Goal: Check status: Check status

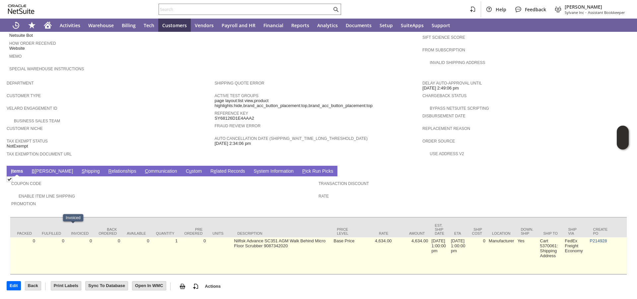
scroll to position [0, 81]
click at [591, 239] on link "P214928" at bounding box center [596, 241] width 17 height 5
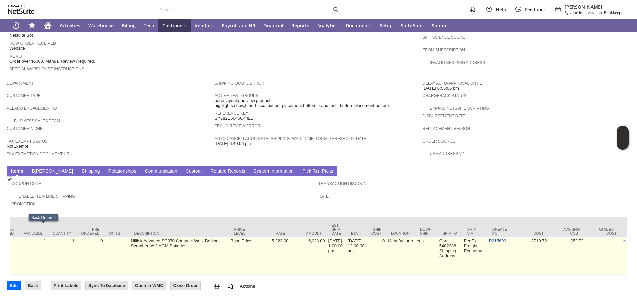
scroll to position [0, 197]
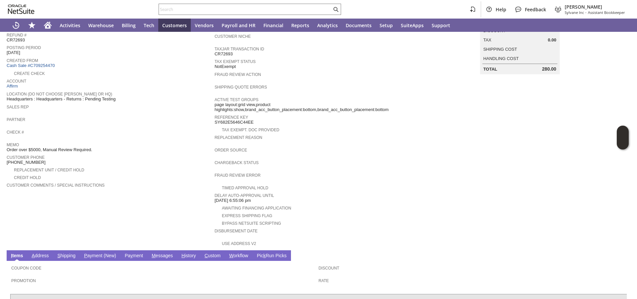
scroll to position [140, 0]
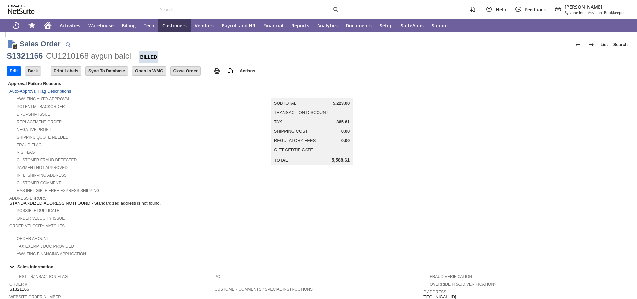
scroll to position [343, 0]
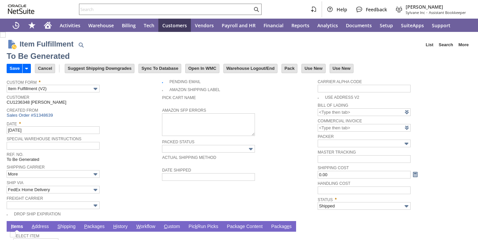
type input "0.00"
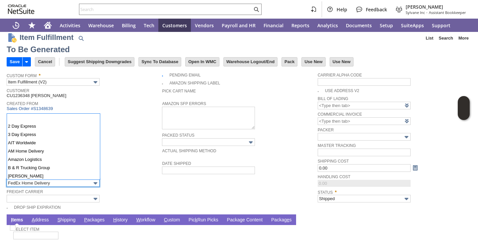
click at [72, 184] on input "FedEx Home Delivery" at bounding box center [53, 183] width 93 height 8
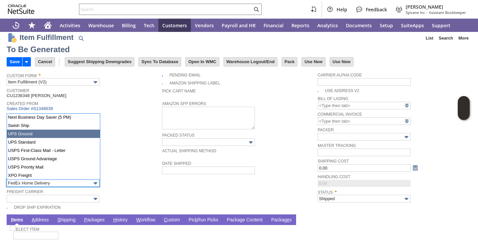
type input "UPS Ground"
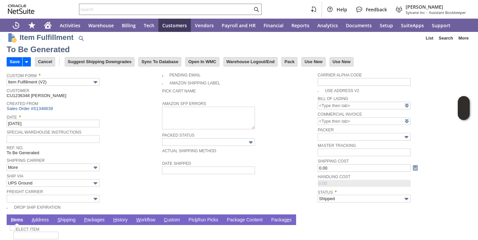
click at [154, 173] on span "Ship Via" at bounding box center [83, 175] width 152 height 7
click at [98, 222] on link "P ackages" at bounding box center [94, 220] width 24 height 6
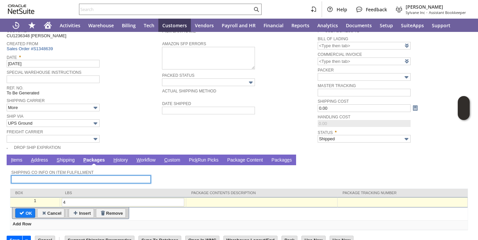
scroll to position [64, 0]
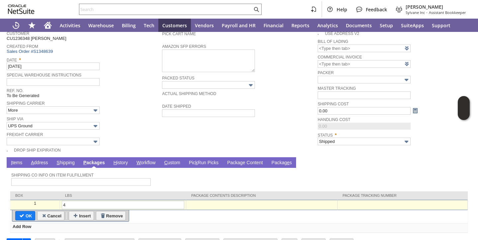
click at [354, 204] on div at bounding box center [402, 203] width 126 height 6
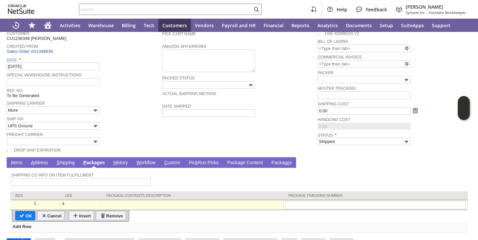
type input "1Z07925A0398820387"
type input "Add"
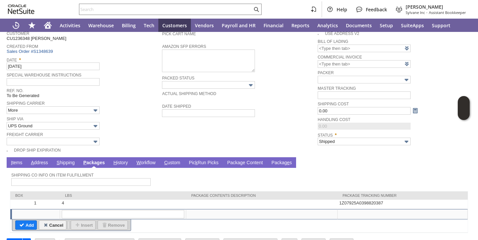
scroll to position [0, 0]
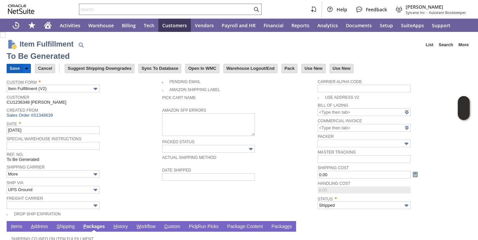
click at [16, 68] on input "Save" at bounding box center [14, 68] width 15 height 9
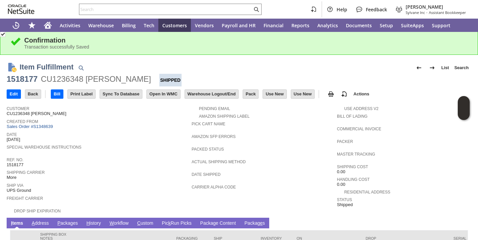
scroll to position [1, 0]
click at [173, 9] on input "text" at bounding box center [165, 9] width 173 height 8
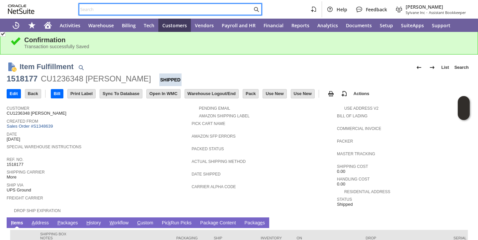
click at [173, 9] on input "text" at bounding box center [165, 9] width 173 height 8
paste input "P217518"
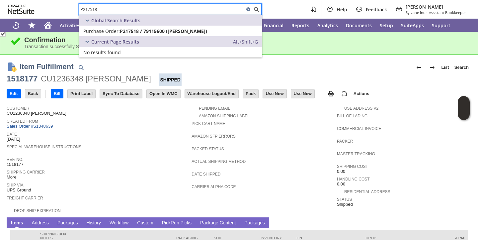
type input "P217518"
click at [113, 31] on span "Purchase Order:" at bounding box center [101, 31] width 37 height 6
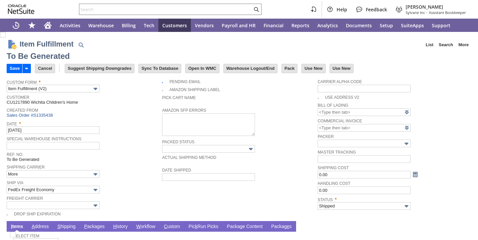
scroll to position [7, 0]
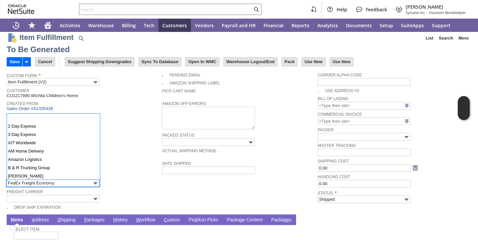
click at [45, 184] on input "FedEx Freight Economy" at bounding box center [53, 183] width 93 height 8
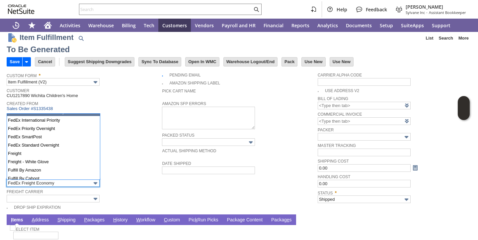
scroll to position [166, 0]
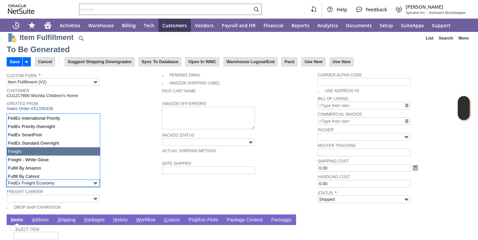
type input "Freight"
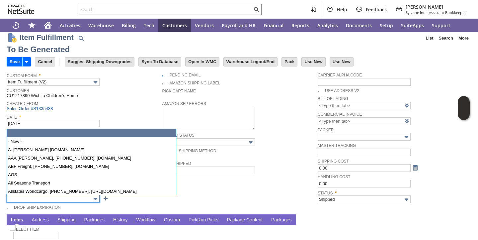
click at [29, 197] on input "text" at bounding box center [53, 199] width 93 height 8
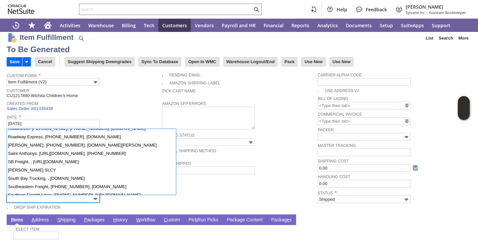
scroll to position [568, 0]
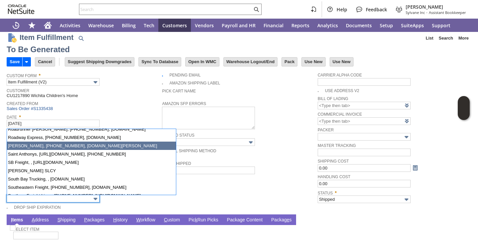
type input "SAIA, 800-765-7242, www.saia.com"
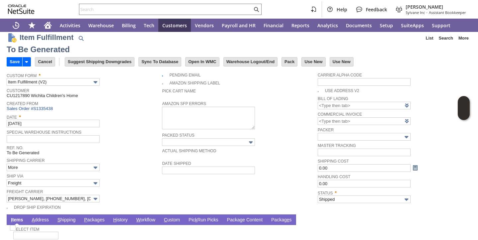
click at [144, 184] on div "Ship Via Freight" at bounding box center [83, 179] width 152 height 15
click at [91, 221] on link "P ackages" at bounding box center [94, 220] width 24 height 6
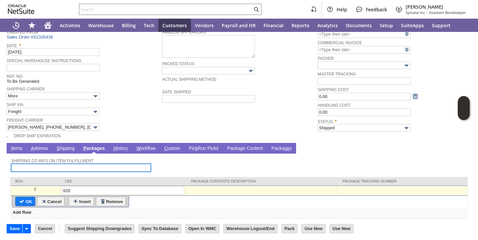
scroll to position [80, 0]
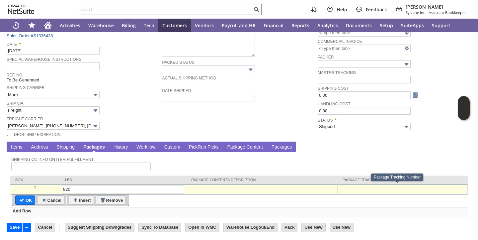
click at [373, 191] on td at bounding box center [403, 189] width 130 height 10
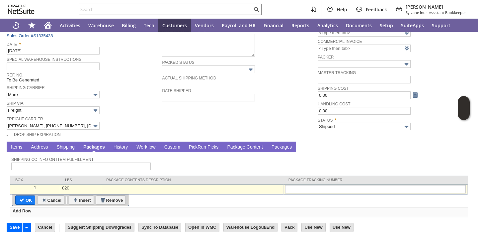
type input "108515603303"
type input "Add"
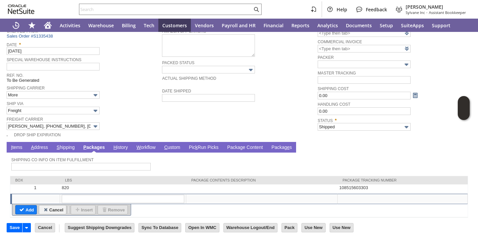
scroll to position [0, 0]
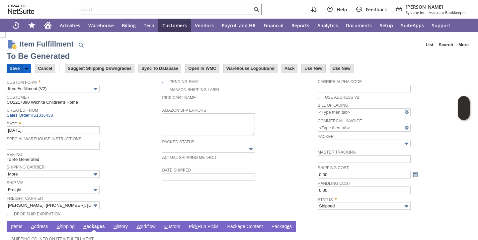
click at [16, 69] on input "Save" at bounding box center [14, 68] width 15 height 9
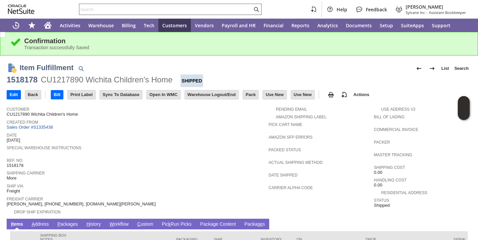
click at [162, 8] on input "text" at bounding box center [165, 9] width 173 height 8
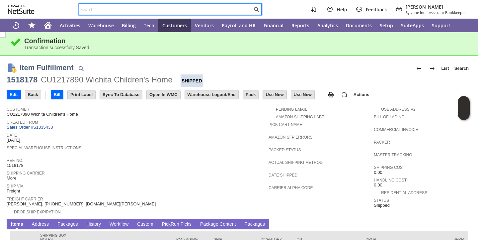
paste input "P218377"
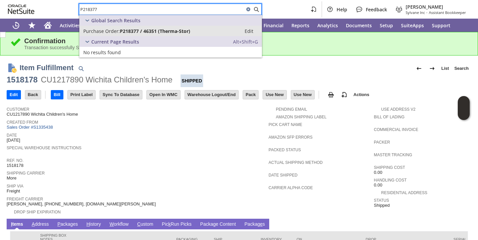
type input "P218377"
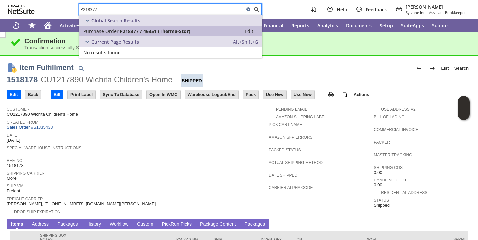
click at [128, 32] on span "P218377 / 46351 (Therma-Stor)" at bounding box center [155, 31] width 70 height 6
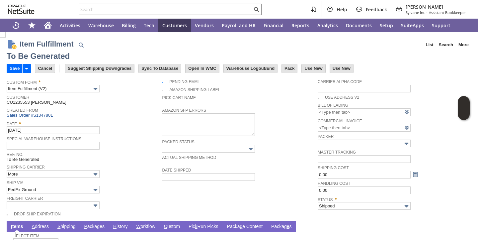
scroll to position [7, 0]
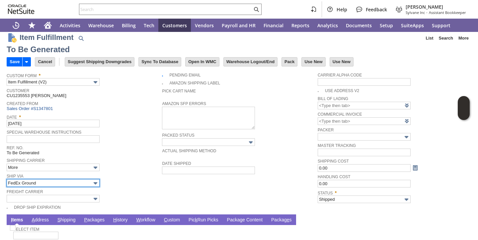
click at [81, 181] on input "FedEx Ground" at bounding box center [53, 183] width 93 height 8
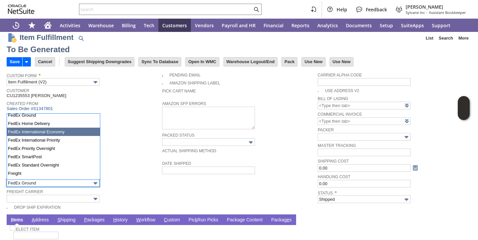
scroll to position [273, 0]
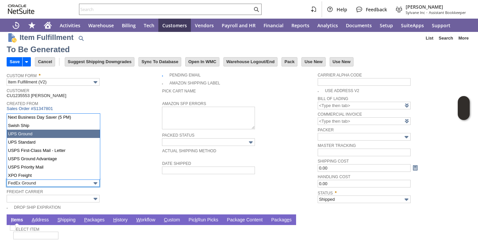
type input "UPS Ground"
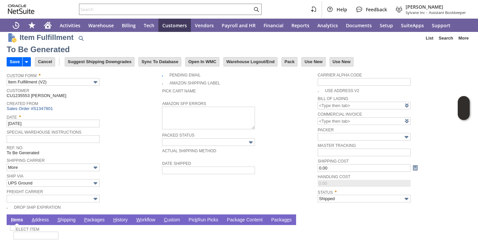
click at [97, 220] on link "P ackages" at bounding box center [94, 220] width 24 height 6
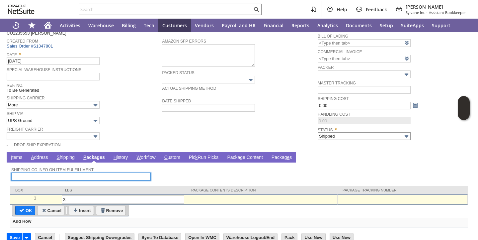
scroll to position [74, 0]
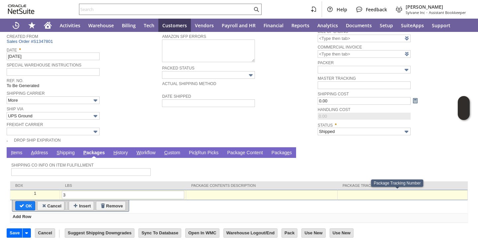
click at [372, 197] on td at bounding box center [403, 195] width 130 height 10
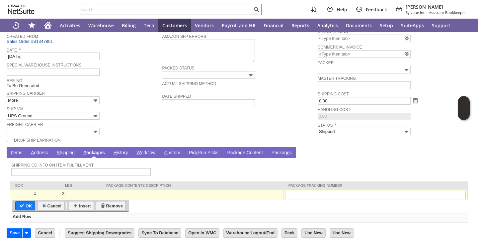
type input "1Z07925A0392037851"
type input "Add"
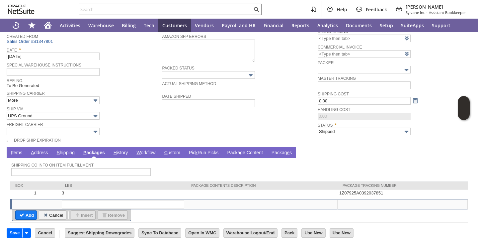
scroll to position [0, 0]
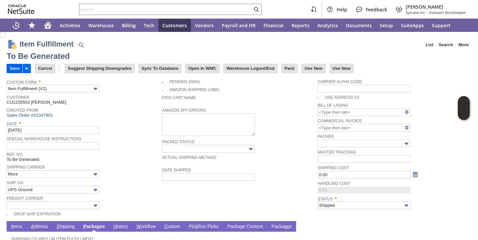
click at [17, 72] on input "Save" at bounding box center [14, 68] width 15 height 9
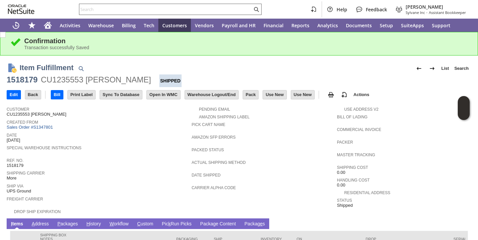
click at [182, 12] on input "text" at bounding box center [165, 9] width 173 height 8
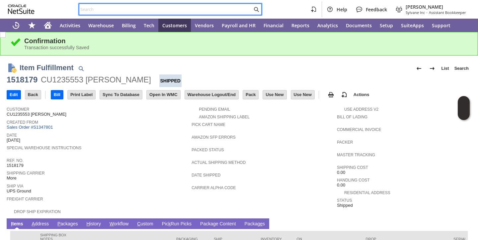
paste input "P218767"
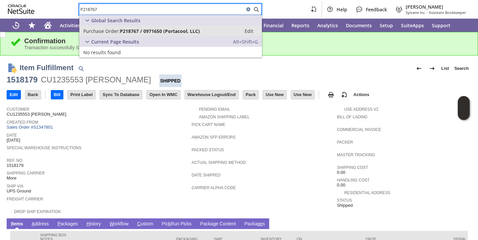
type input "P218767"
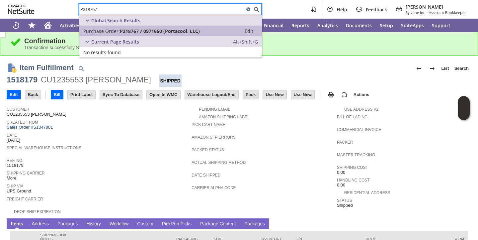
click at [124, 30] on span "P218767 / 0971650 (Portacool, LLC)" at bounding box center [160, 31] width 80 height 6
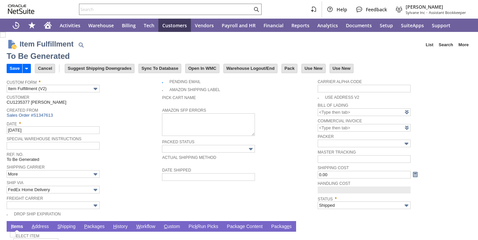
type input "0.00"
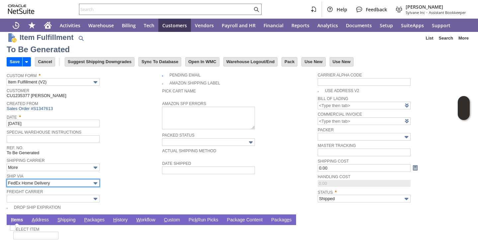
click at [57, 186] on input "FedEx Home Delivery" at bounding box center [53, 183] width 93 height 8
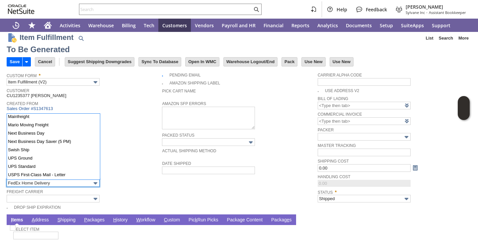
scroll to position [273, 0]
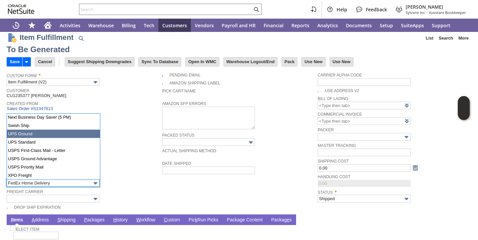
type input "UPS Ground"
type input "Add"
type input "12"
type input "OK"
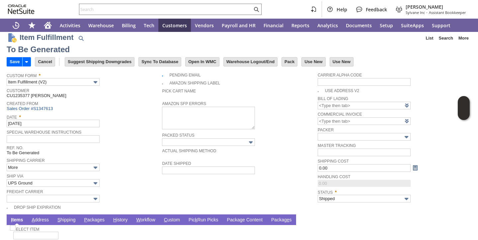
click at [94, 219] on link "P ackages" at bounding box center [94, 220] width 24 height 6
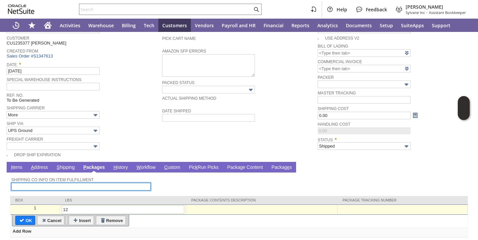
scroll to position [63, 0]
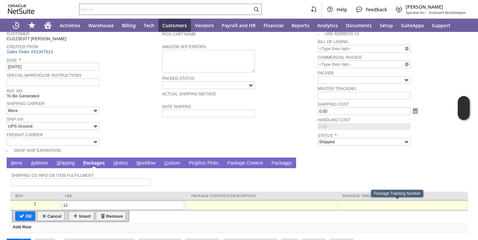
click at [346, 207] on td at bounding box center [403, 205] width 130 height 10
paste input "1Z07925A0395399465"
type input "1Z07925A0395399465"
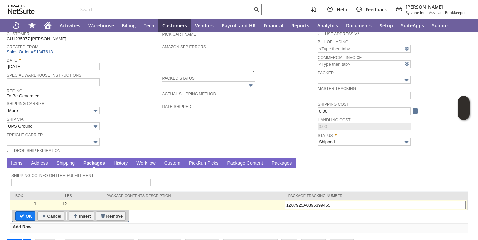
type input "Add"
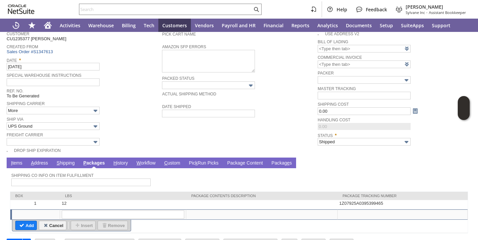
scroll to position [0, 0]
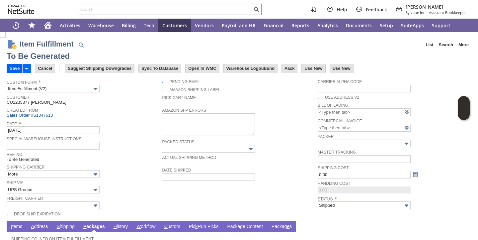
click at [10, 66] on input "Save" at bounding box center [14, 68] width 15 height 9
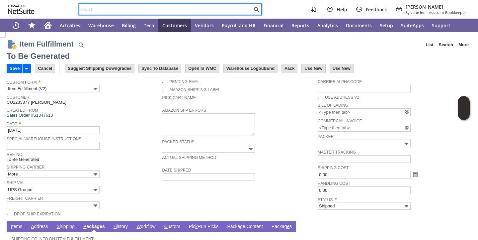
click at [123, 8] on input "text" at bounding box center [165, 9] width 173 height 8
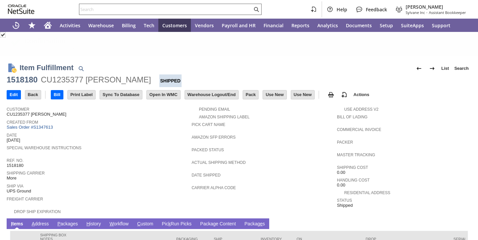
click at [123, 8] on input "text" at bounding box center [165, 9] width 173 height 8
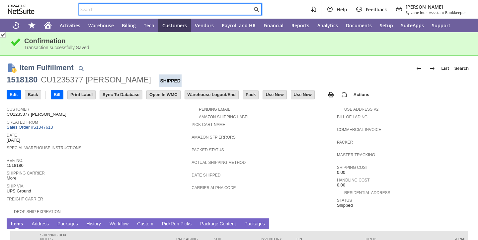
paste input "P215155"
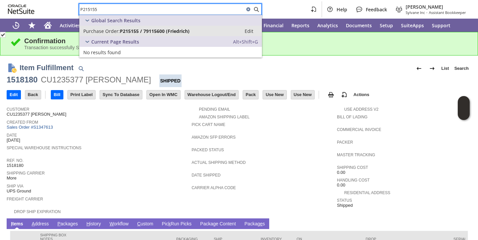
type input "P215155"
click at [116, 28] on span "Purchase Order:" at bounding box center [101, 31] width 37 height 6
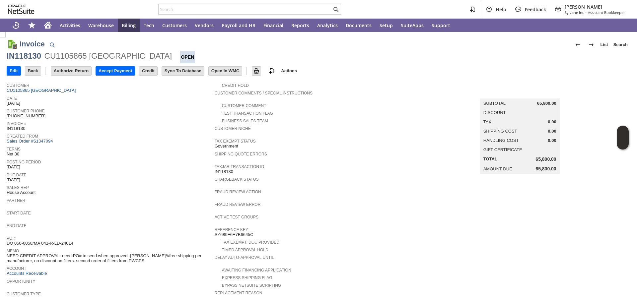
click at [201, 11] on input "text" at bounding box center [245, 9] width 173 height 8
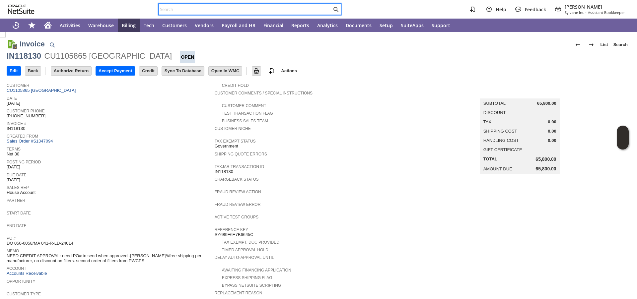
paste input "CU1134479 SC Fuels"
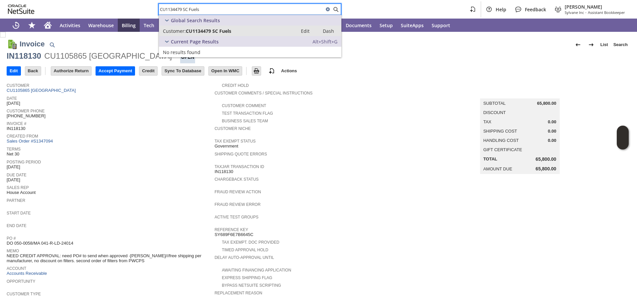
type input "CU1134479 SC Fuels"
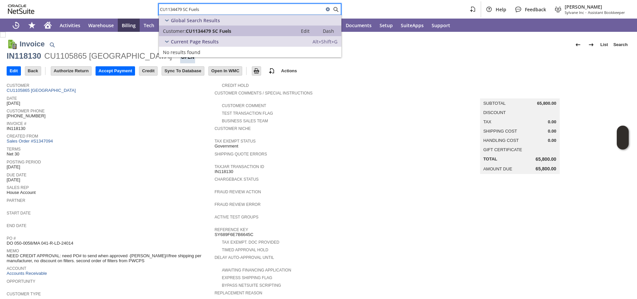
click at [193, 31] on span "CU1134479 SC Fuels" at bounding box center [208, 31] width 45 height 6
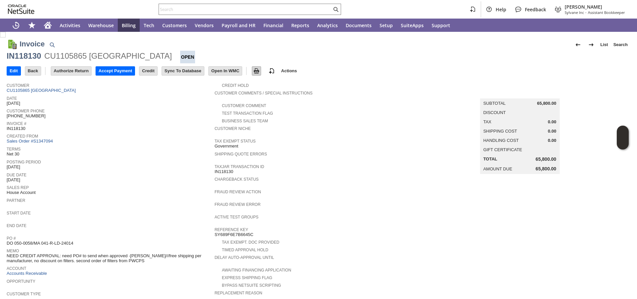
click at [261, 73] on img at bounding box center [257, 71] width 8 height 8
click at [68, 92] on link "CU1105865 Prince William County Public Schools" at bounding box center [42, 90] width 71 height 5
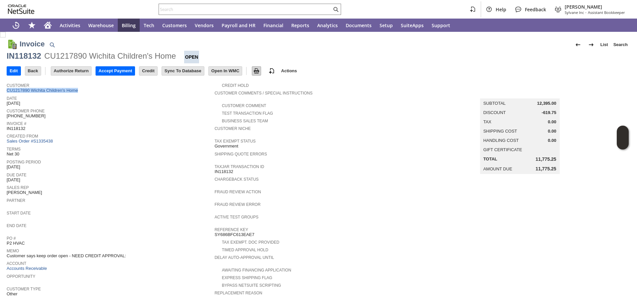
click at [261, 72] on img at bounding box center [257, 71] width 8 height 8
